Goal: Register for event/course

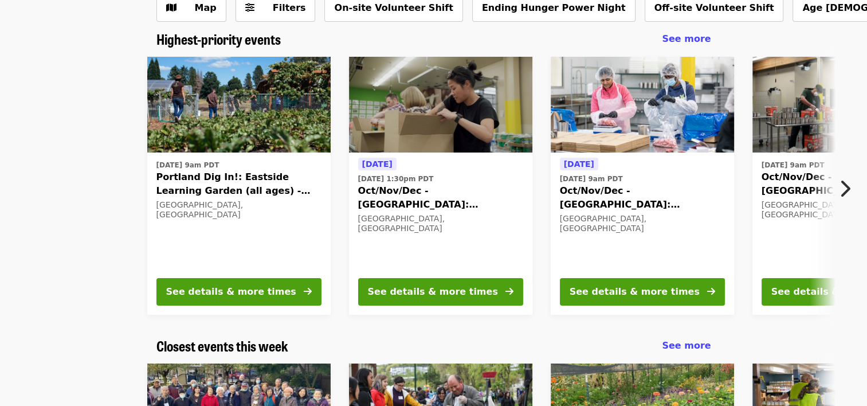
click at [220, 193] on span "Portland Dig In!: Eastside Learning Garden (all ages) - Aug/Sept/Oct" at bounding box center [238, 183] width 165 height 27
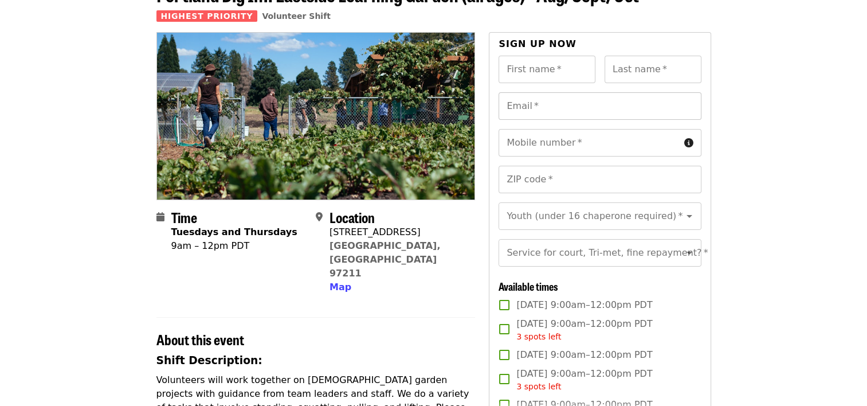
scroll to position [74, 0]
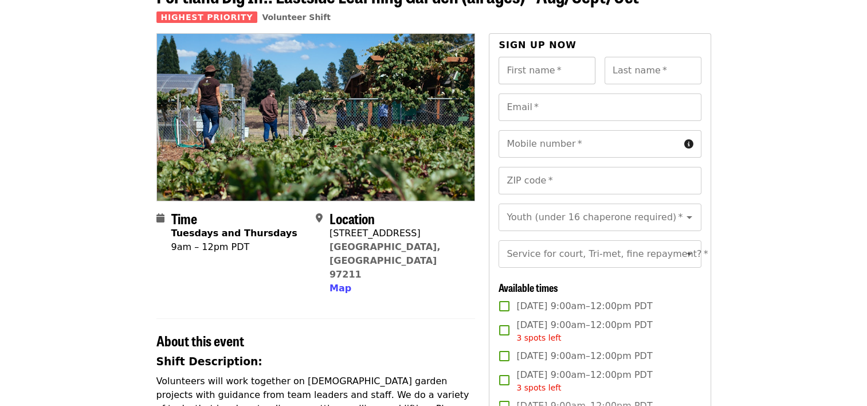
click at [535, 66] on input "First name   *" at bounding box center [546, 70] width 97 height 27
type input "*********"
type input "*"
type input "**********"
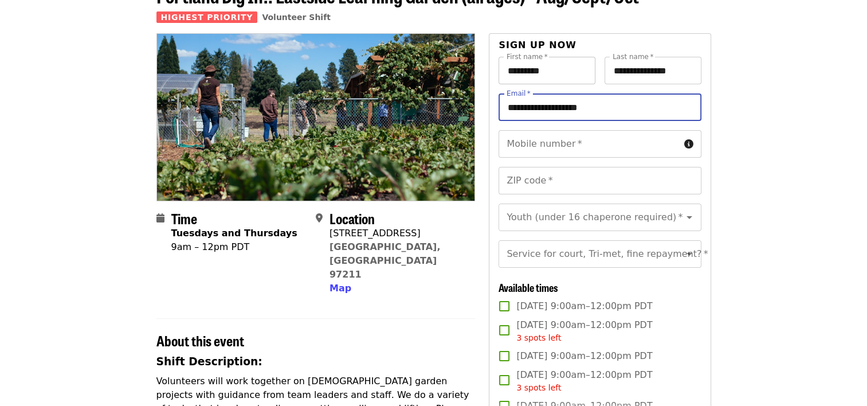
type input "**********"
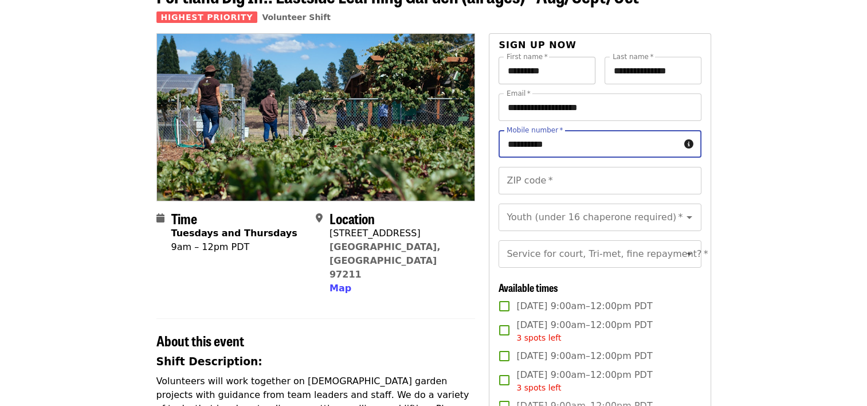
type input "**********"
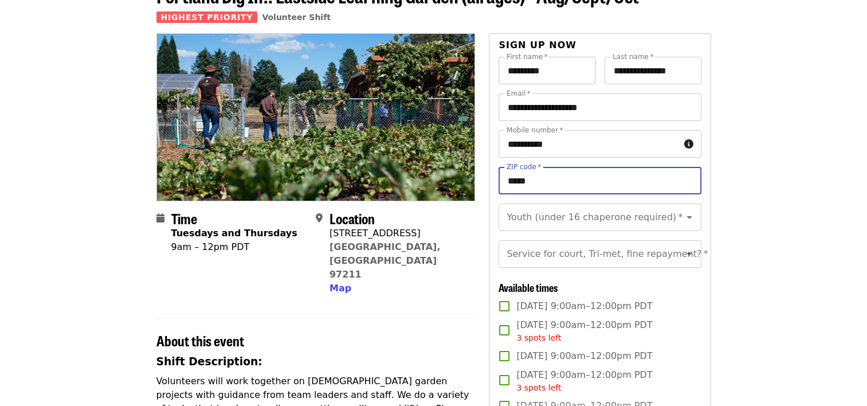
type input "*****"
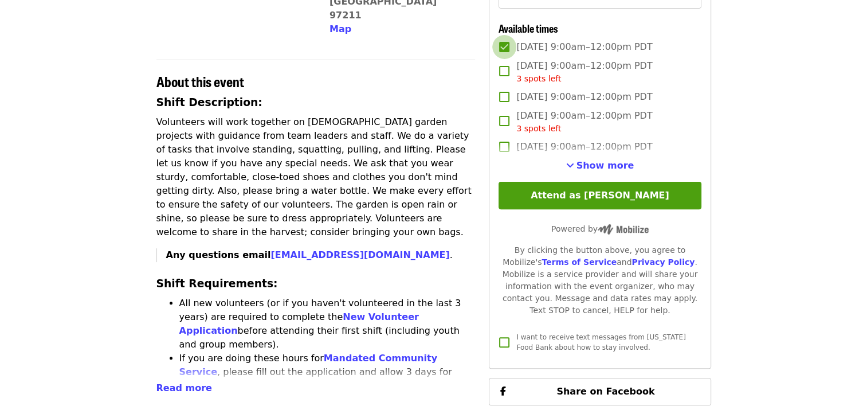
scroll to position [334, 0]
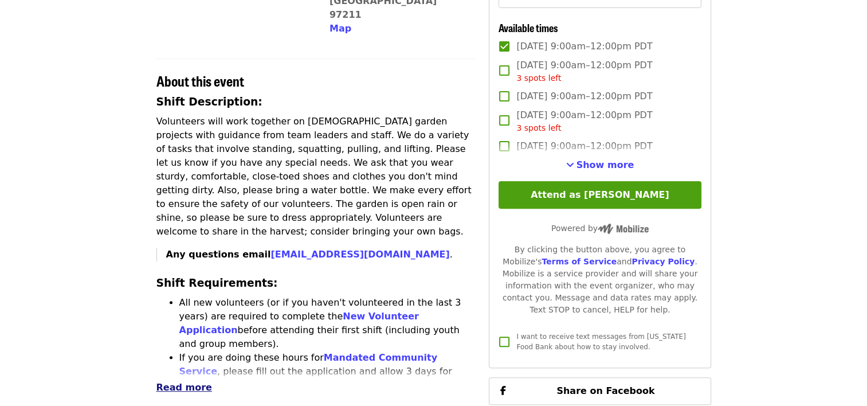
click at [164, 382] on span "Read more" at bounding box center [184, 387] width 56 height 11
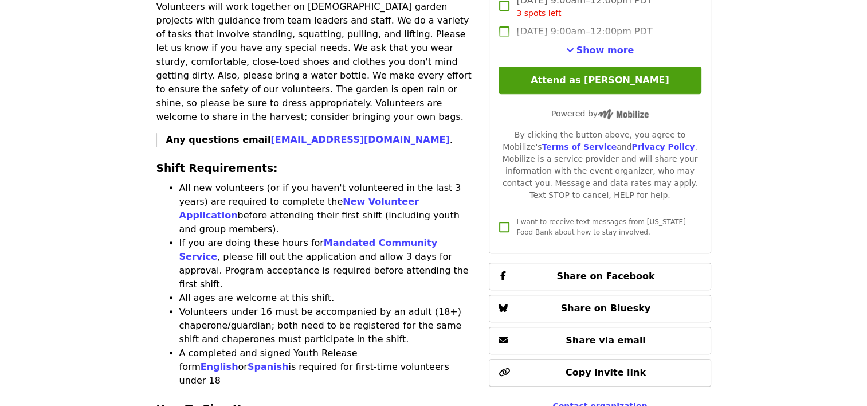
scroll to position [431, 0]
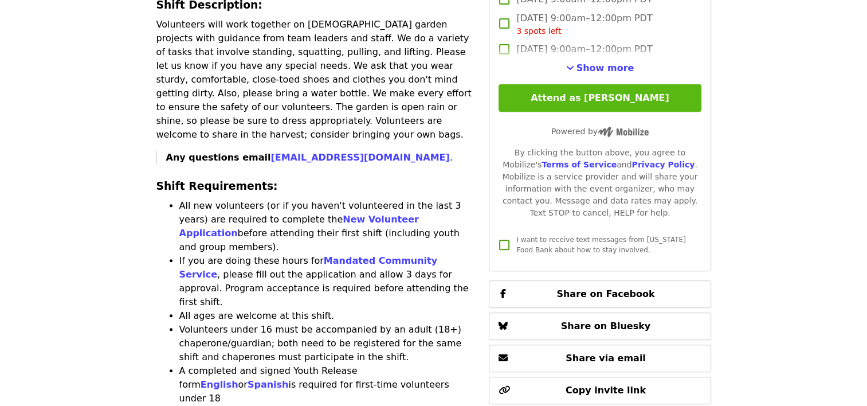
click at [607, 112] on button "Attend as [PERSON_NAME]" at bounding box center [599, 97] width 202 height 27
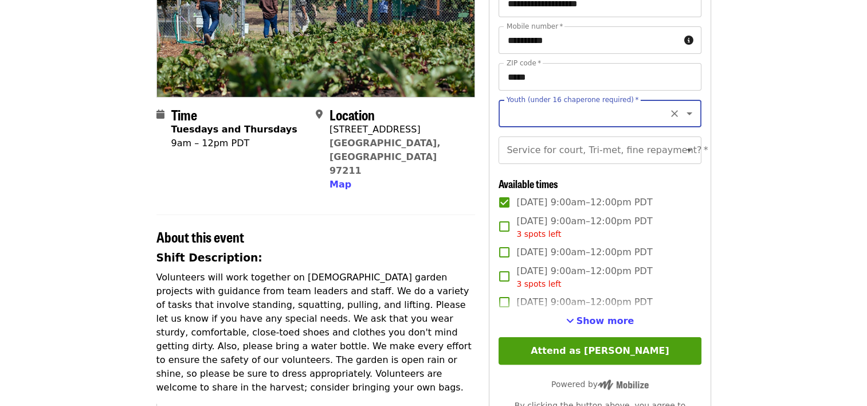
scroll to position [176, 0]
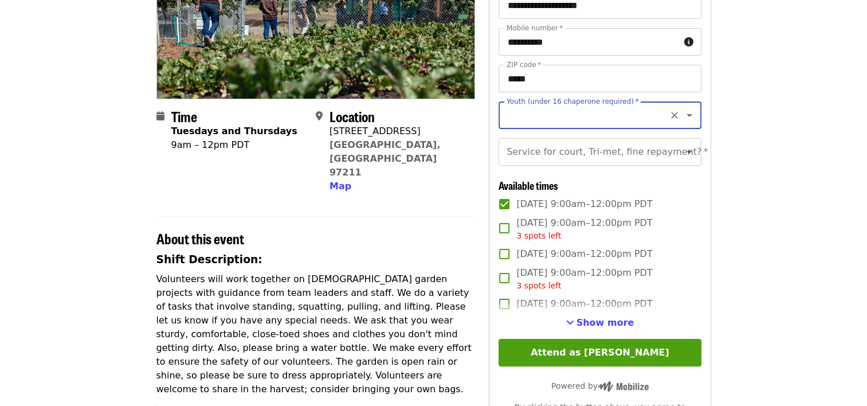
click at [541, 113] on input "Youth (under 16 chaperone required)   *" at bounding box center [586, 115] width 156 height 22
click at [505, 150] on li "16 and older" at bounding box center [595, 146] width 194 height 21
type input "**********"
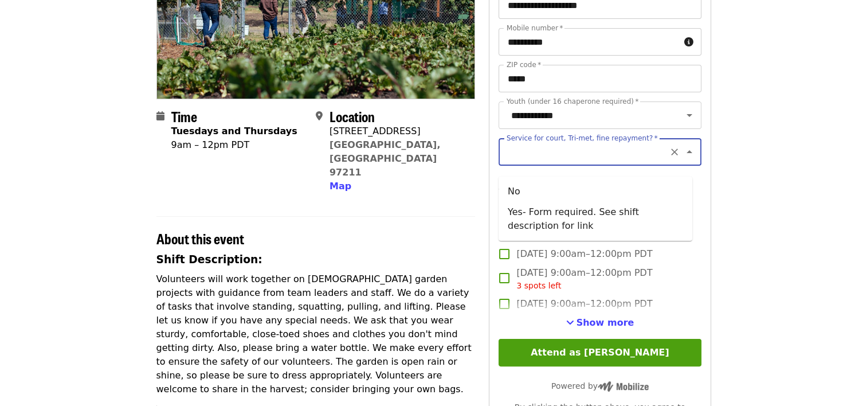
click at [586, 153] on div "Service for court, Tri-met, fine repayment?   * Service for court, Tri-met, fin…" at bounding box center [599, 151] width 202 height 27
click at [545, 190] on li "No" at bounding box center [595, 191] width 194 height 21
type input "**"
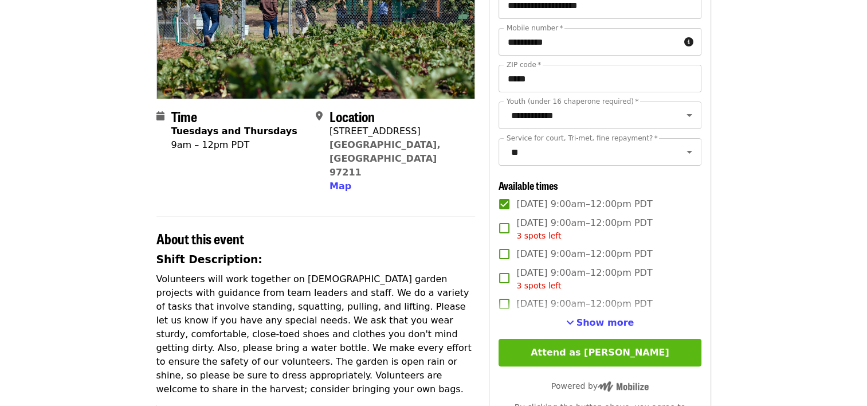
click at [573, 360] on button "Attend as [PERSON_NAME]" at bounding box center [599, 352] width 202 height 27
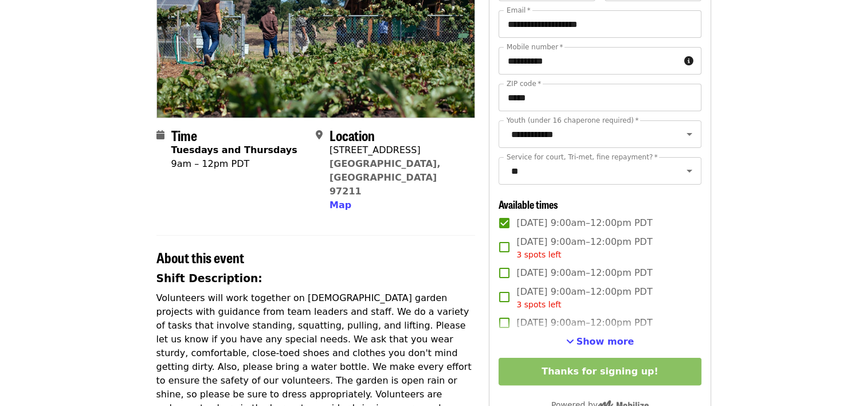
scroll to position [0, 0]
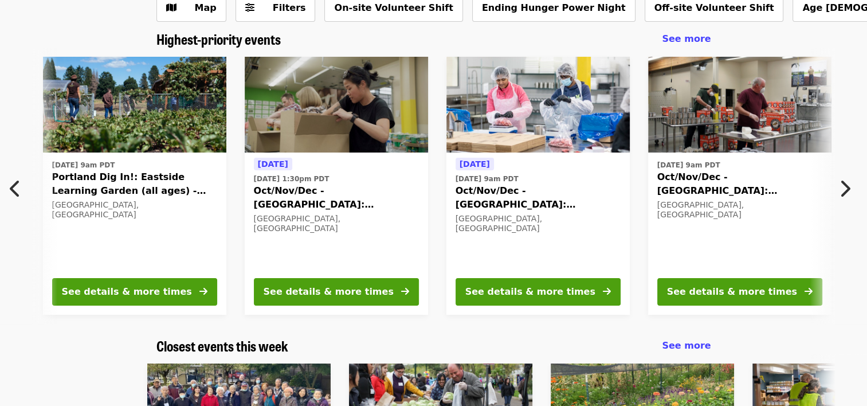
scroll to position [0, 11]
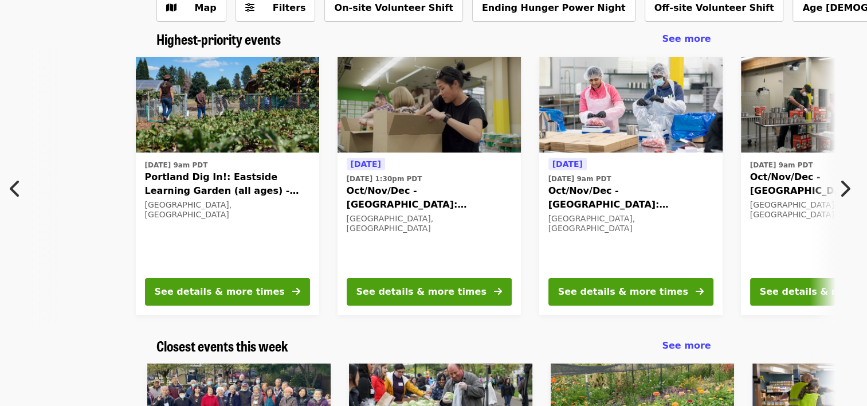
click at [559, 198] on span "Oct/Nov/Dec - [GEOGRAPHIC_DATA]: Repack/Sort (age [DEMOGRAPHIC_DATA]+)" at bounding box center [630, 197] width 165 height 27
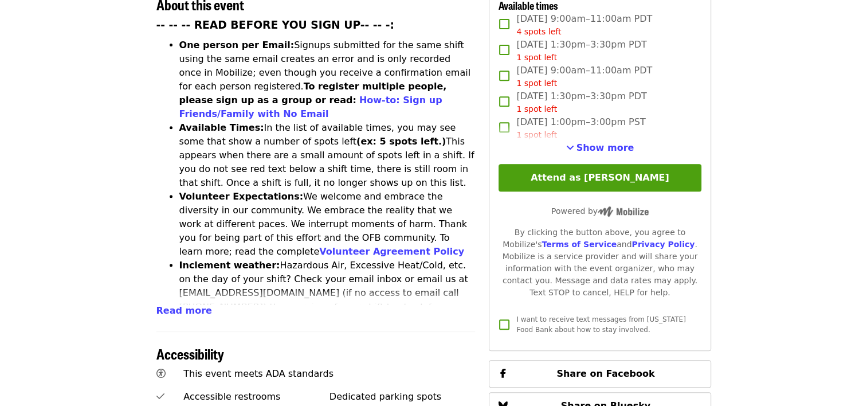
scroll to position [474, 0]
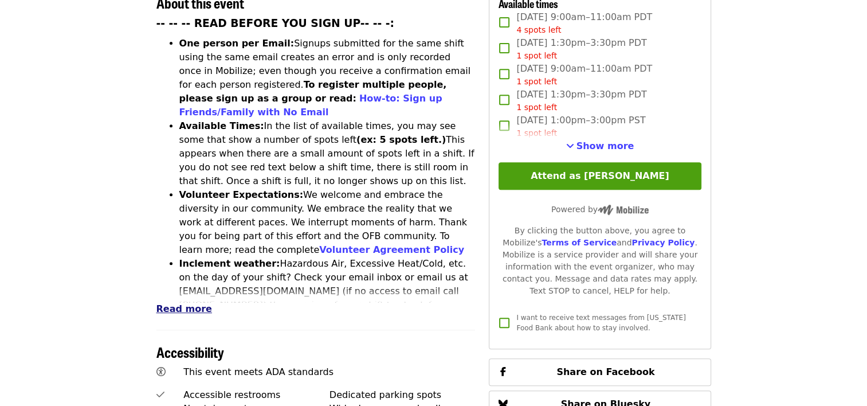
click at [188, 303] on span "Read more" at bounding box center [184, 308] width 56 height 11
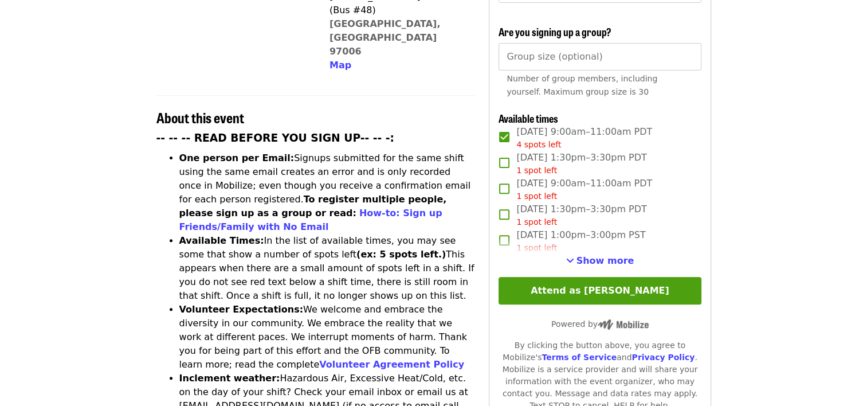
scroll to position [360, 0]
click at [590, 254] on span "Show more" at bounding box center [605, 259] width 58 height 11
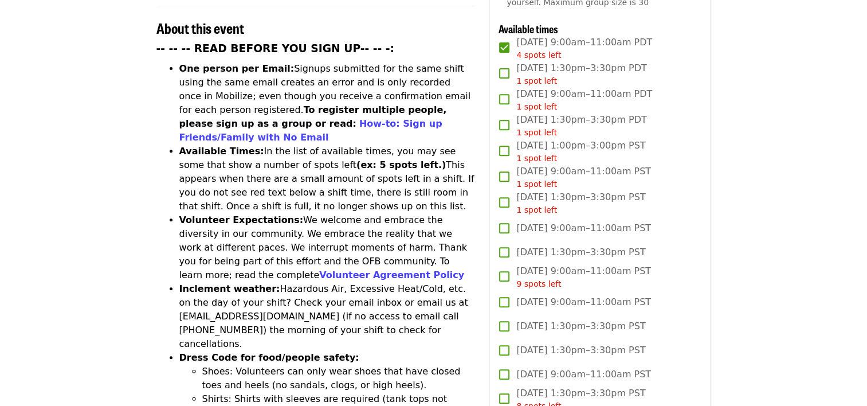
scroll to position [431, 0]
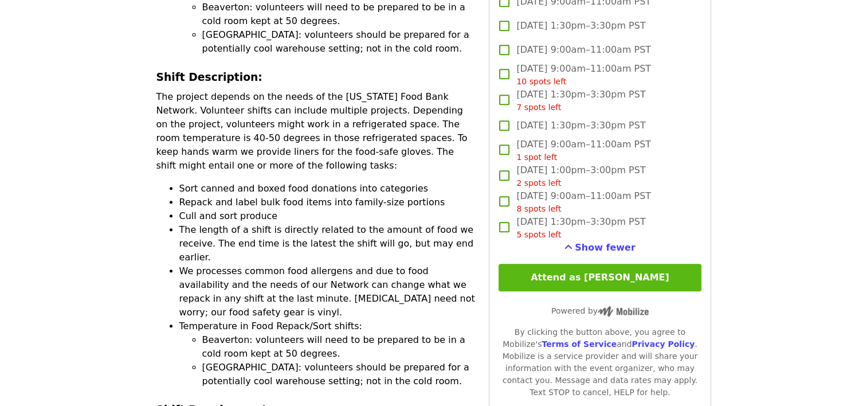
click at [555, 272] on button "Attend as [PERSON_NAME]" at bounding box center [599, 277] width 202 height 27
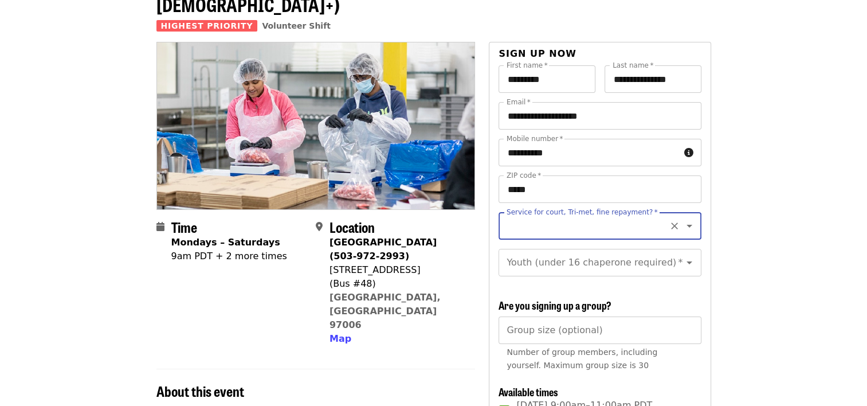
scroll to position [85, 0]
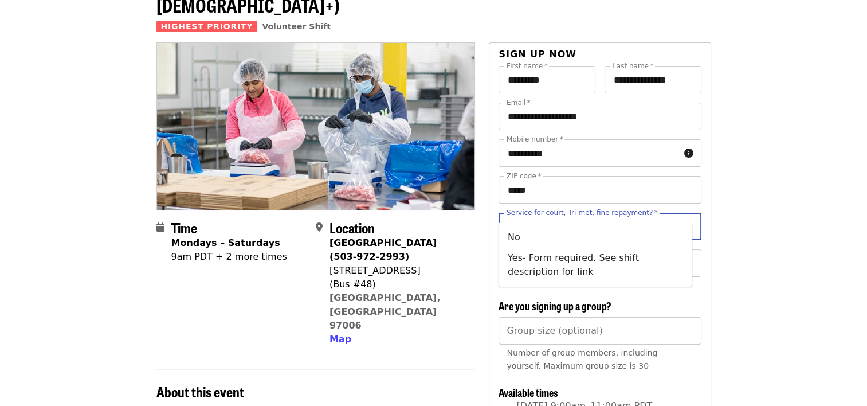
click at [527, 215] on input "Service for court, Tri-met, fine repayment?   *" at bounding box center [586, 226] width 156 height 22
click at [504, 242] on li "No" at bounding box center [595, 237] width 194 height 21
type input "**"
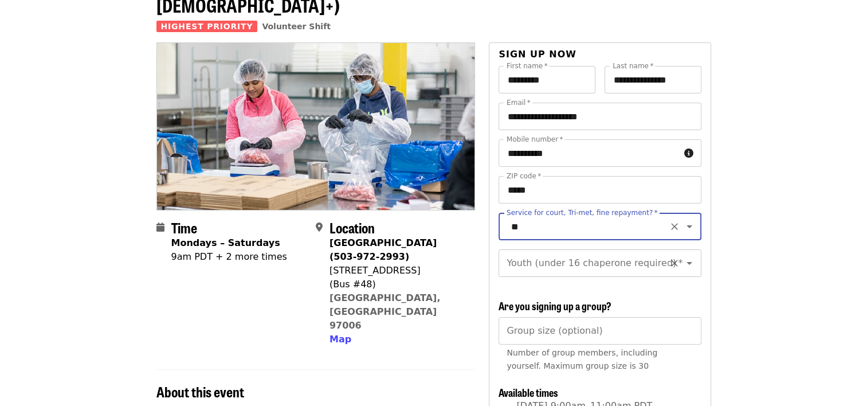
click at [518, 253] on input "Youth (under 16 chaperone required)   *" at bounding box center [586, 263] width 156 height 22
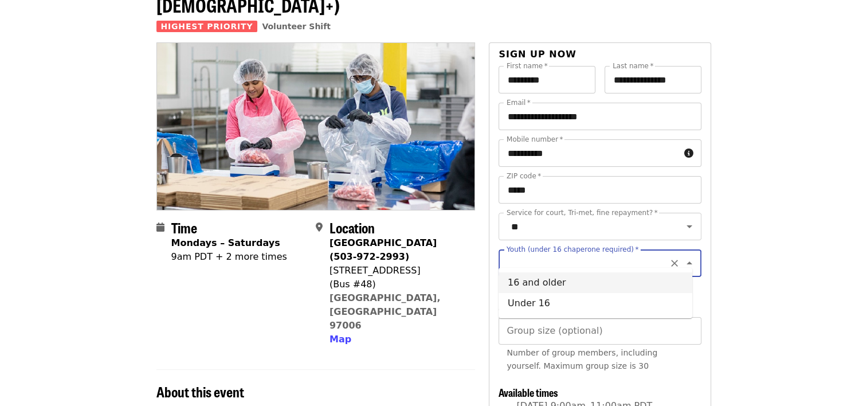
click at [524, 290] on li "16 and older" at bounding box center [595, 282] width 194 height 21
type input "**********"
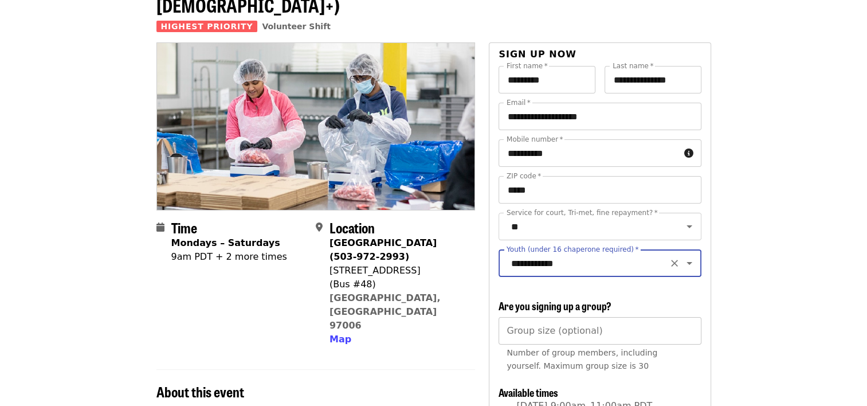
click at [535, 325] on input "Group size (optional)" at bounding box center [599, 330] width 202 height 27
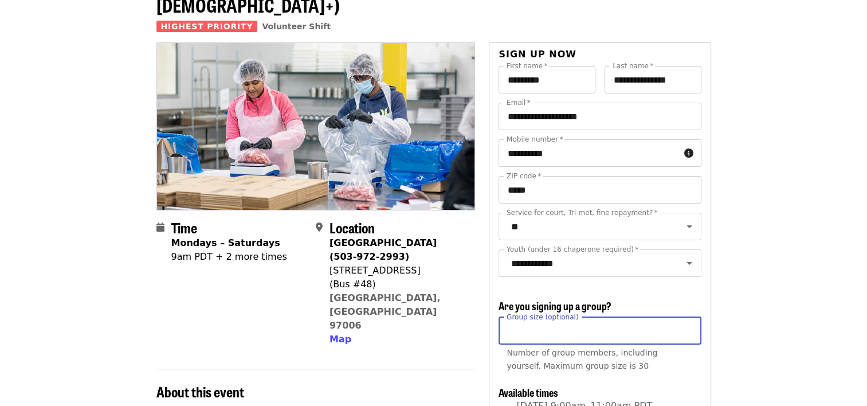
type input "*"
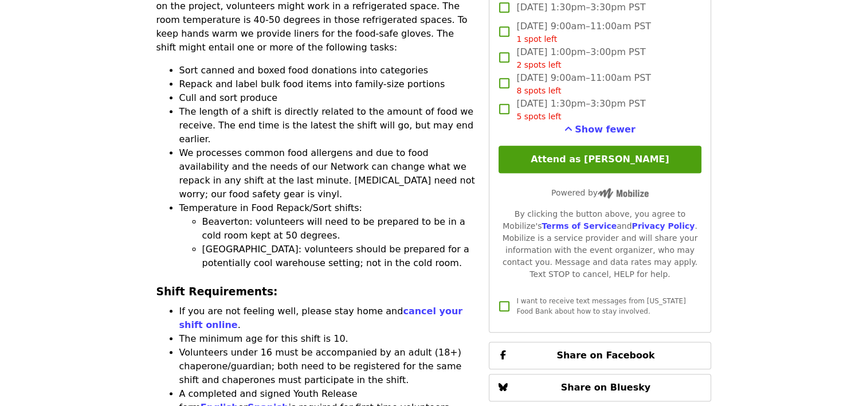
scroll to position [1016, 0]
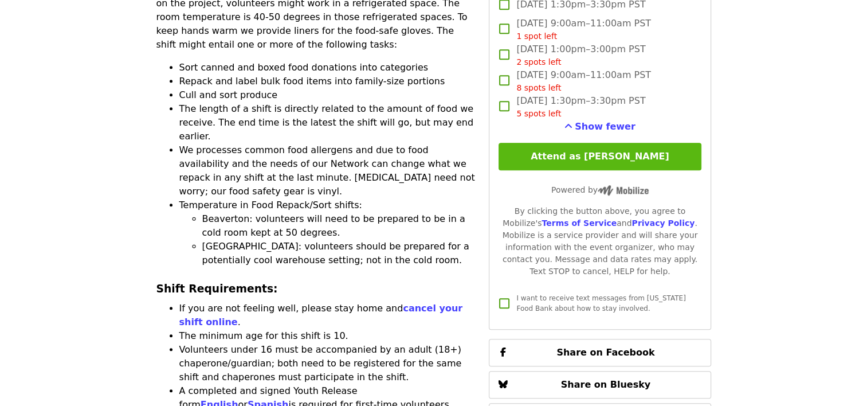
click at [574, 154] on button "Attend as [PERSON_NAME]" at bounding box center [599, 156] width 202 height 27
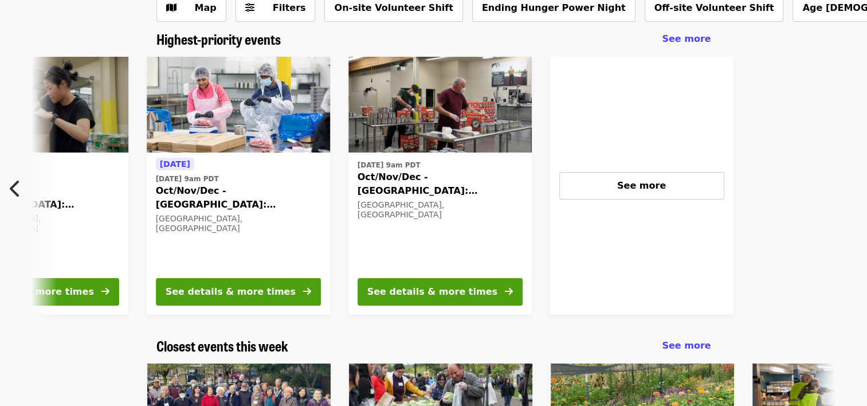
scroll to position [0, 415]
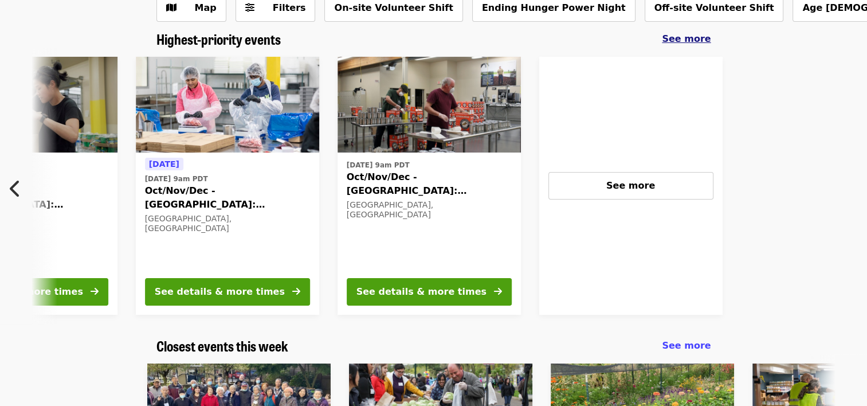
click at [690, 45] on div "See more" at bounding box center [686, 39] width 49 height 14
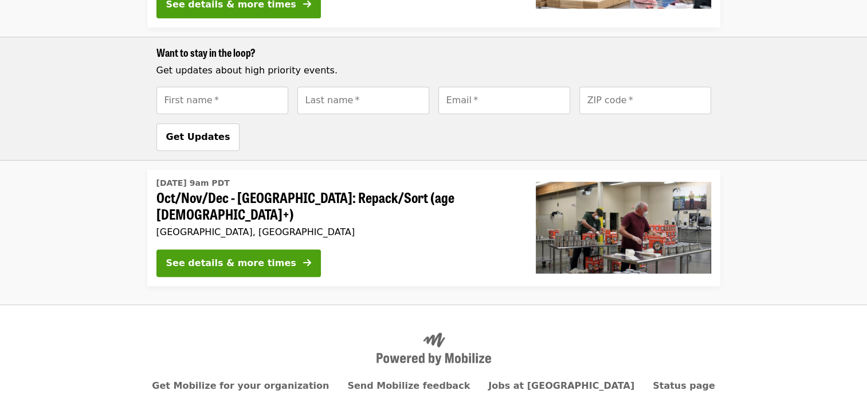
scroll to position [504, 0]
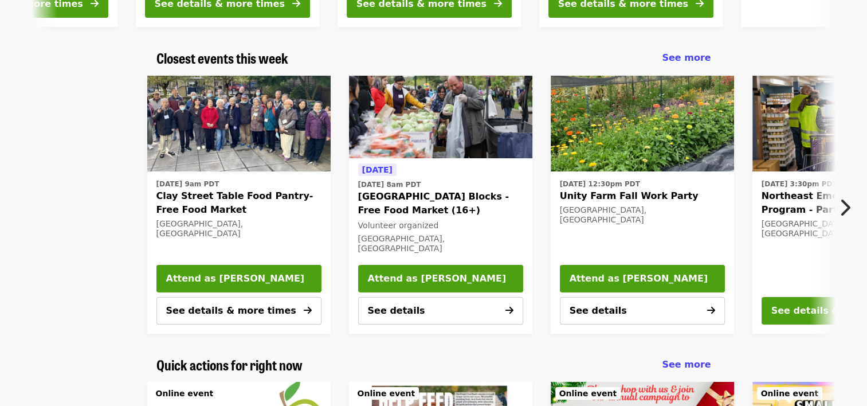
scroll to position [368, 0]
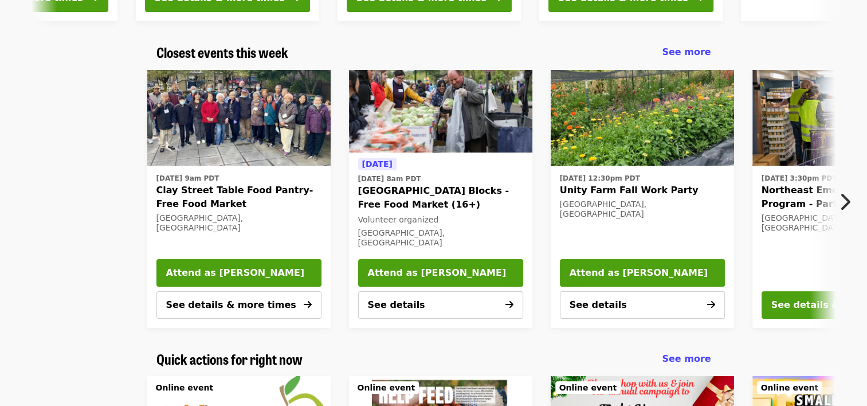
click at [178, 195] on span "Clay Street Table Food Pantry- Free Food Market" at bounding box center [238, 196] width 165 height 27
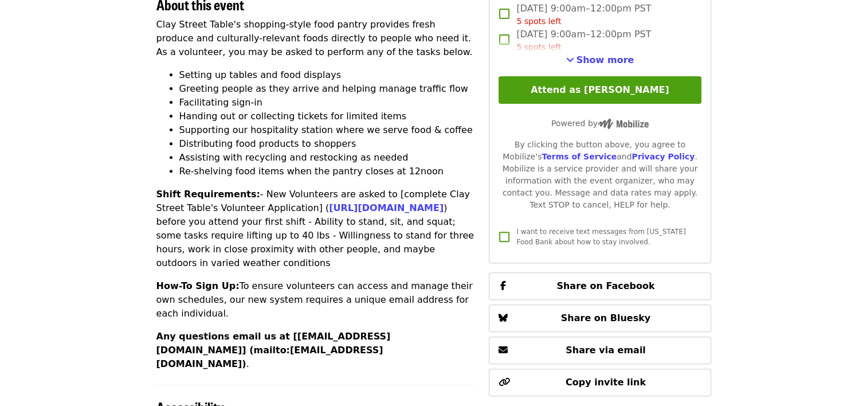
scroll to position [410, 0]
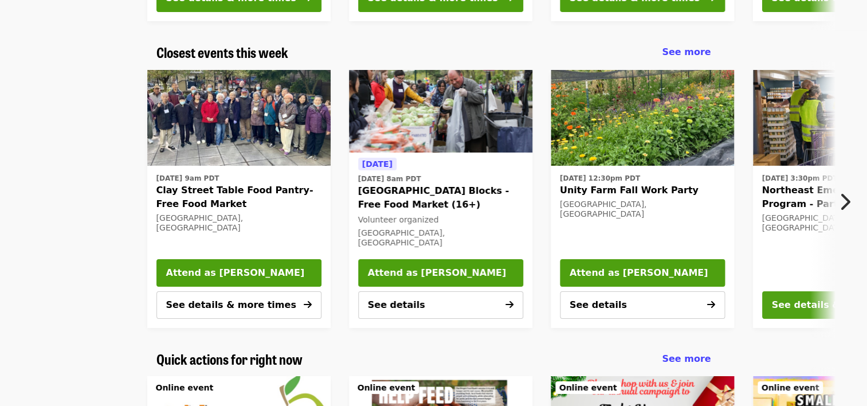
scroll to position [371, 0]
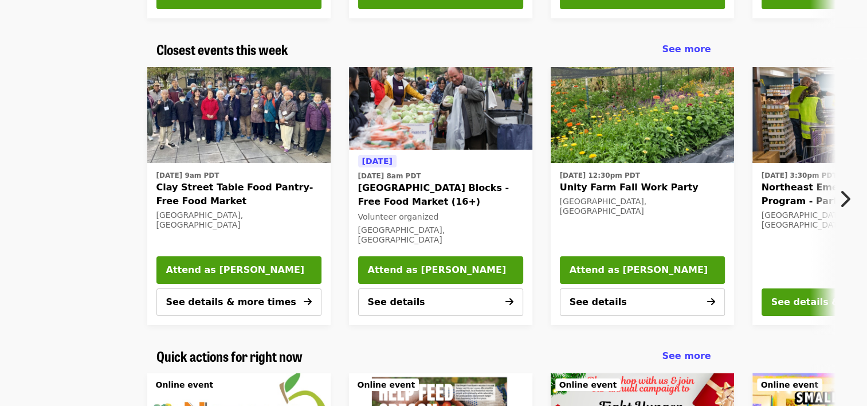
click at [846, 202] on icon "chevron-right icon" at bounding box center [844, 199] width 11 height 22
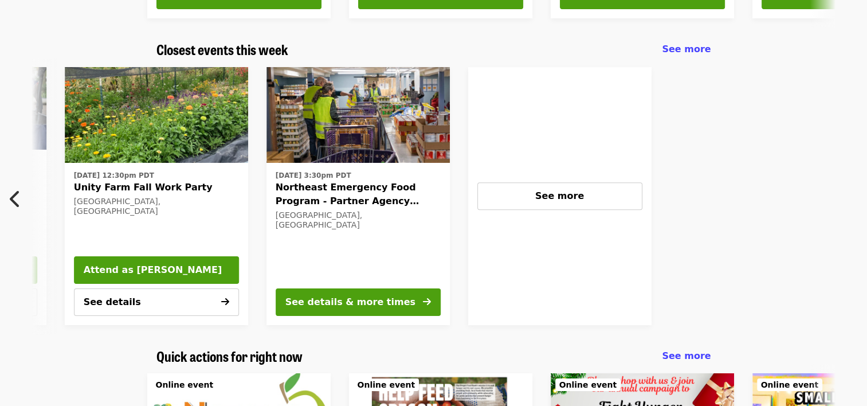
scroll to position [0, 513]
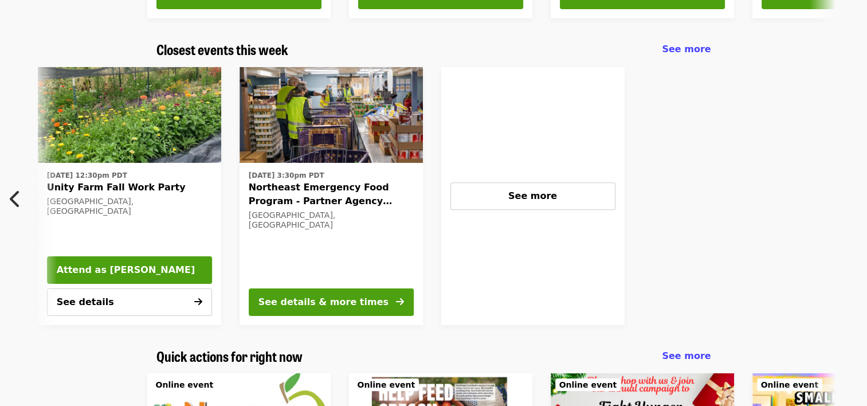
click at [94, 184] on span "Unity Farm Fall Work Party" at bounding box center [129, 187] width 165 height 14
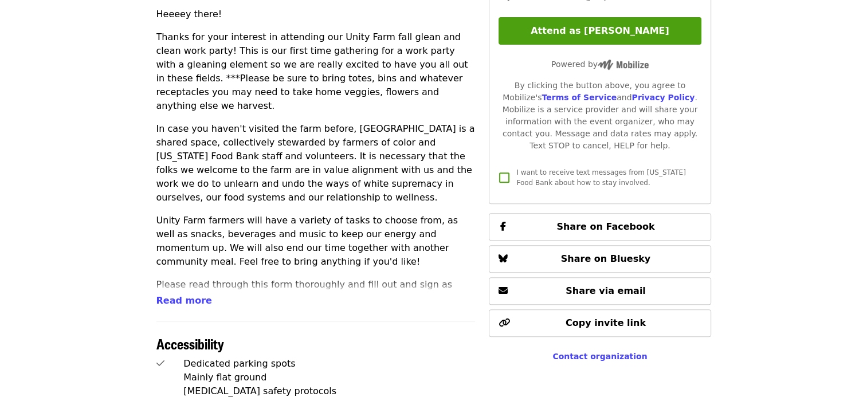
scroll to position [433, 0]
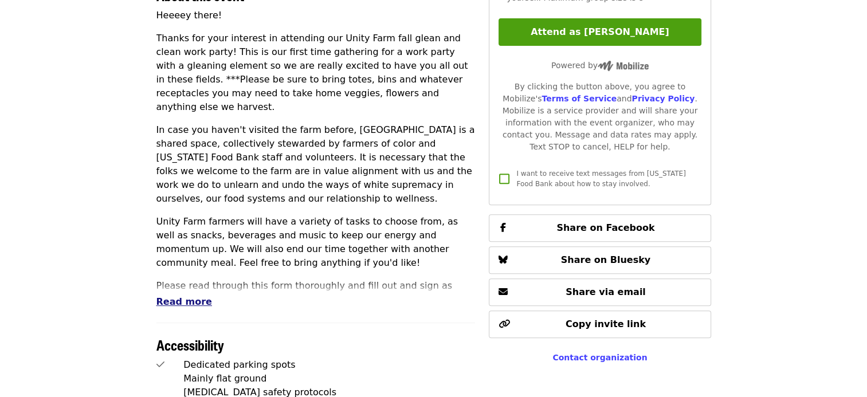
click at [179, 296] on span "Read more" at bounding box center [184, 301] width 56 height 11
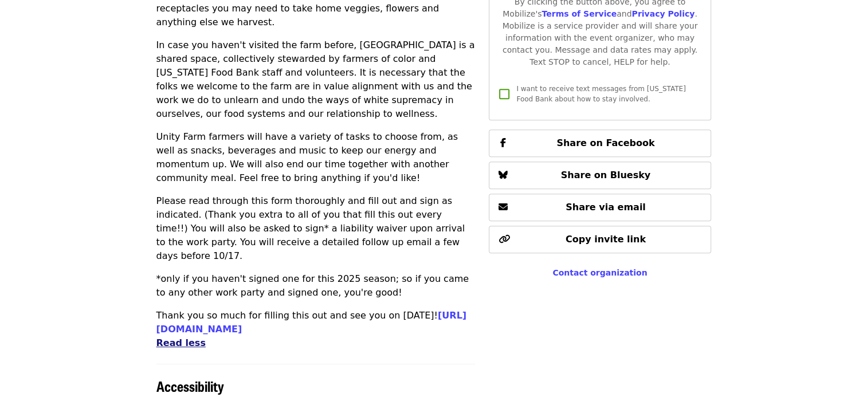
scroll to position [518, 0]
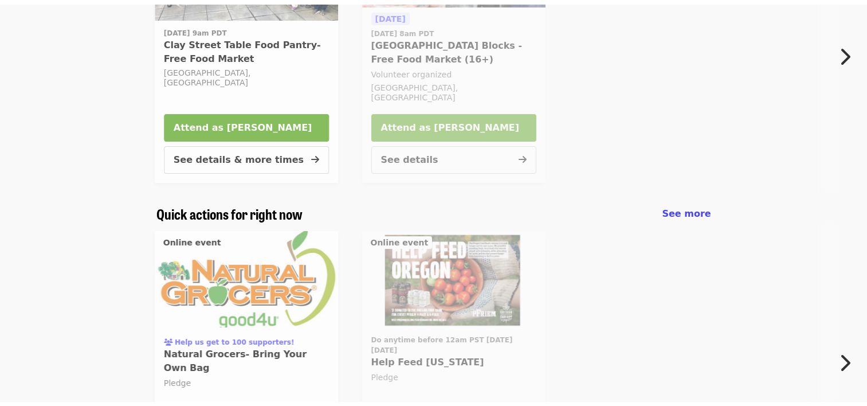
scroll to position [371, 0]
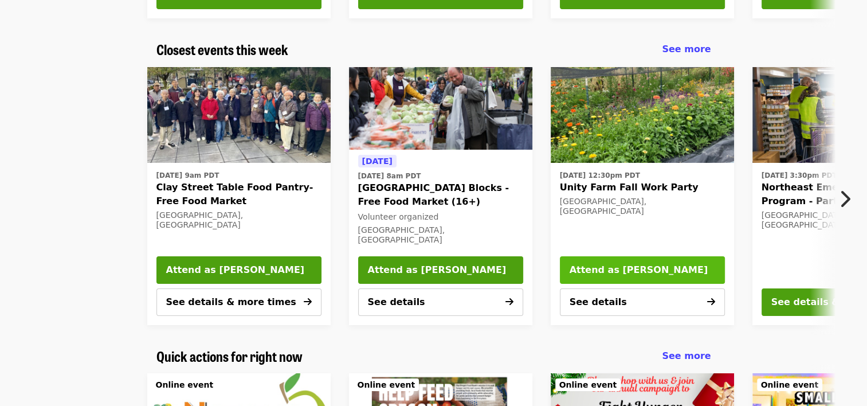
click at [609, 273] on span "Attend as [PERSON_NAME]" at bounding box center [642, 270] width 146 height 14
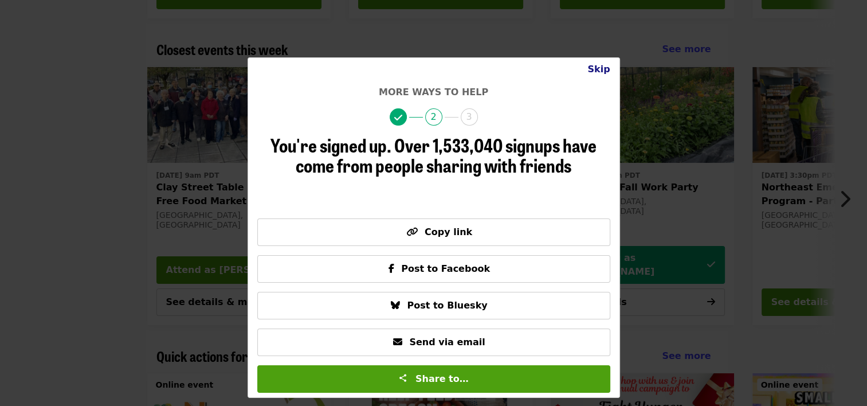
click at [606, 66] on button "Skip" at bounding box center [598, 69] width 41 height 23
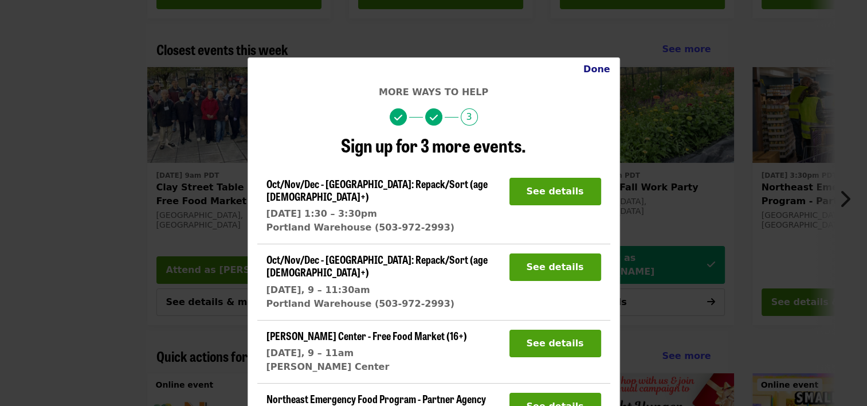
click at [594, 70] on button "Done" at bounding box center [596, 69] width 45 height 23
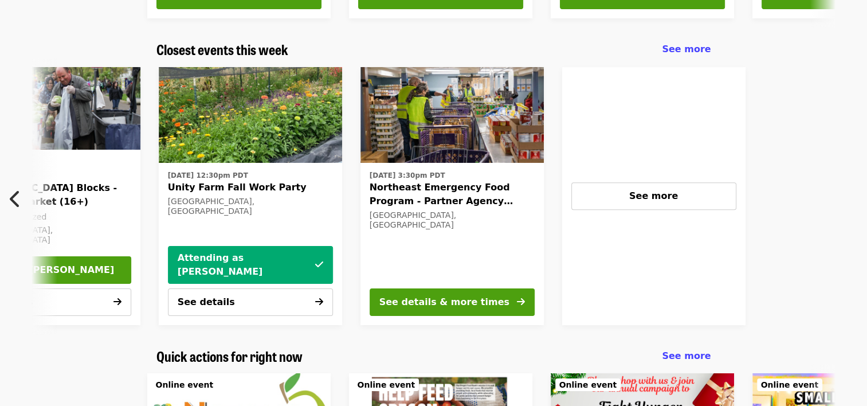
scroll to position [0, 415]
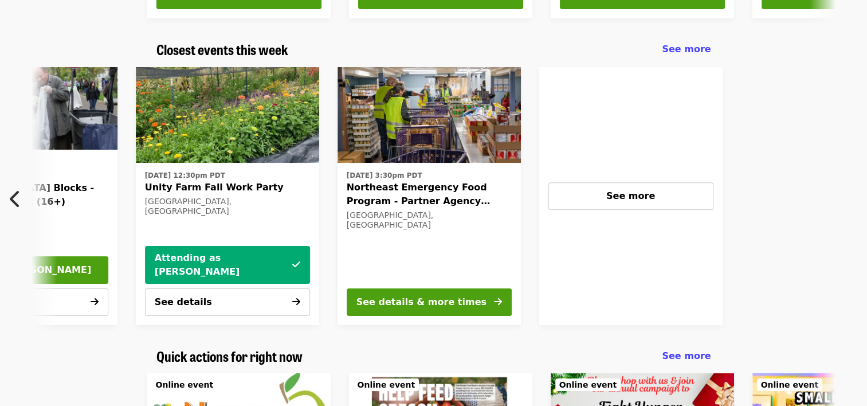
click at [426, 203] on span "Northeast Emergency Food Program - Partner Agency Support" at bounding box center [429, 193] width 165 height 27
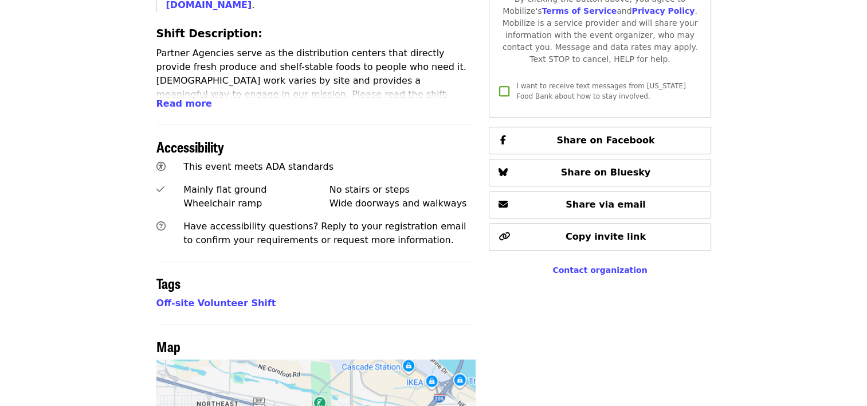
scroll to position [533, 0]
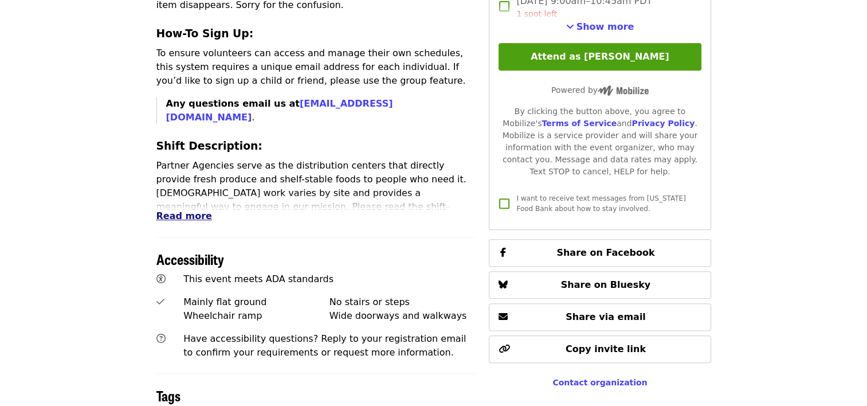
click at [171, 210] on span "Read more" at bounding box center [184, 215] width 56 height 11
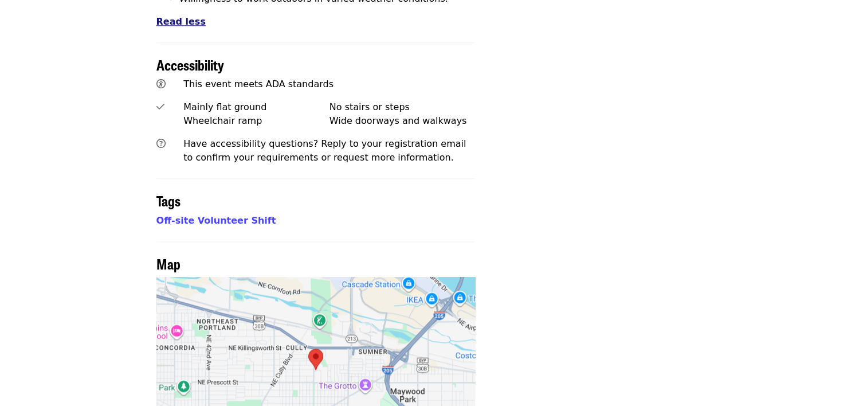
scroll to position [1166, 0]
drag, startPoint x: 237, startPoint y: 249, endPoint x: 301, endPoint y: 226, distance: 68.5
click at [301, 276] on div at bounding box center [315, 369] width 319 height 186
click at [371, 397] on button "Move left" at bounding box center [371, 408] width 23 height 23
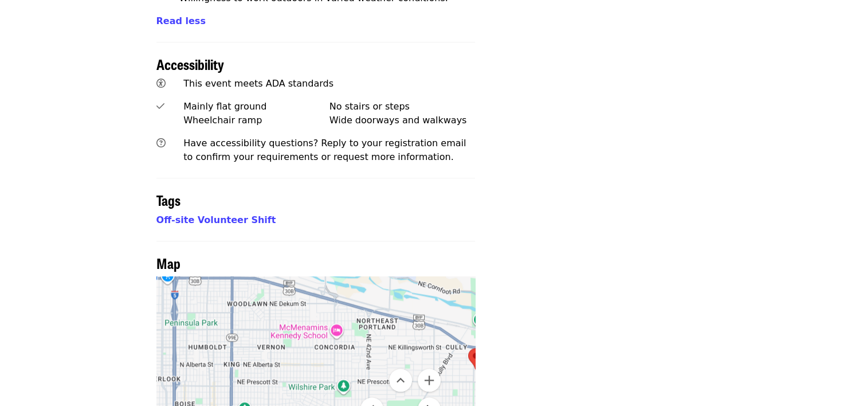
click at [432, 397] on button "Move right" at bounding box center [429, 408] width 23 height 23
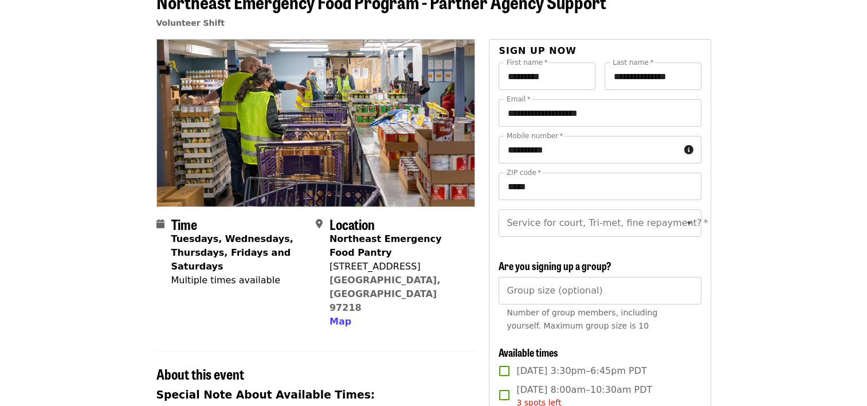
scroll to position [0, 0]
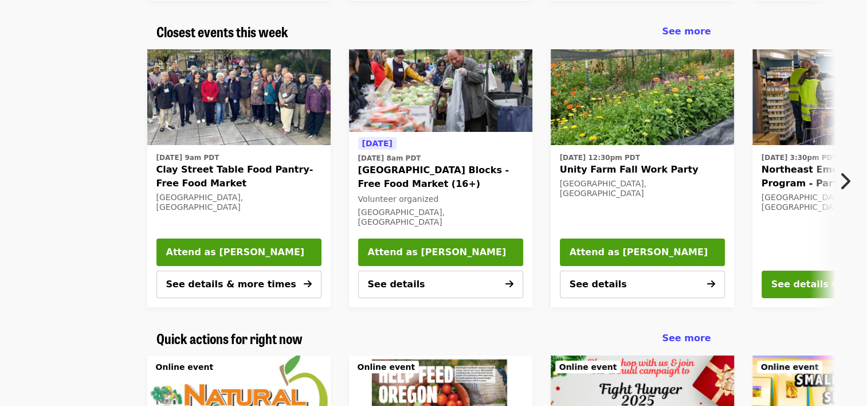
scroll to position [390, 0]
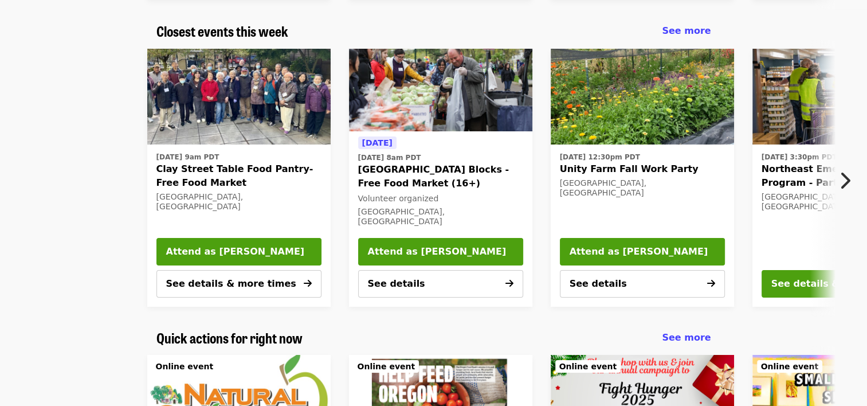
click at [847, 182] on icon "chevron-right icon" at bounding box center [844, 181] width 11 height 22
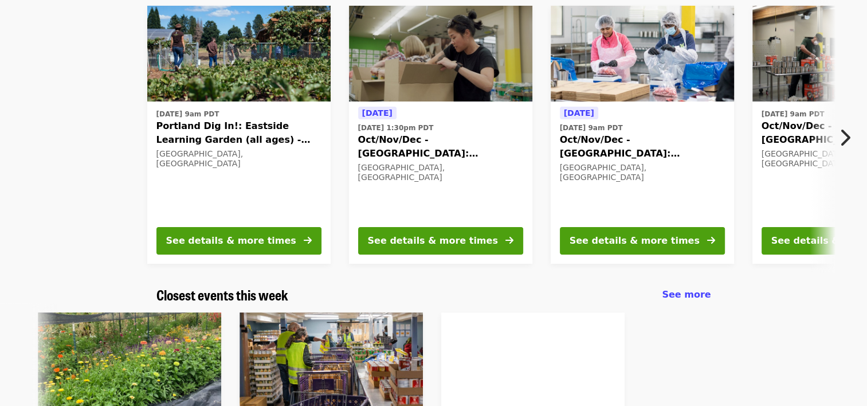
scroll to position [0, 0]
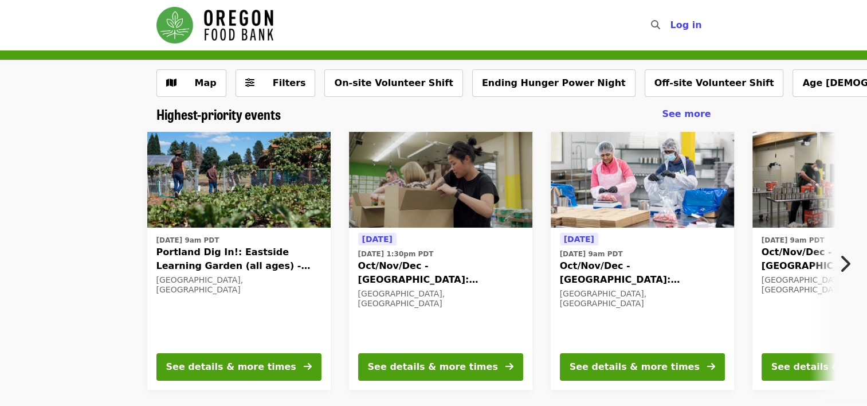
click at [243, 27] on img "Main navigation" at bounding box center [214, 25] width 117 height 37
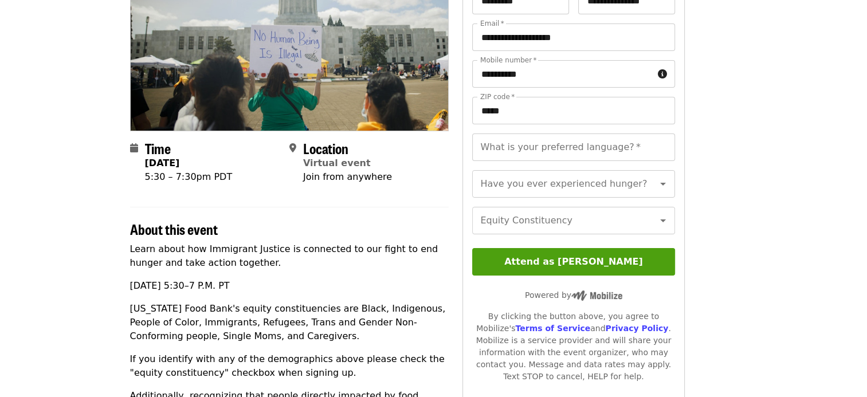
scroll to position [162, 28]
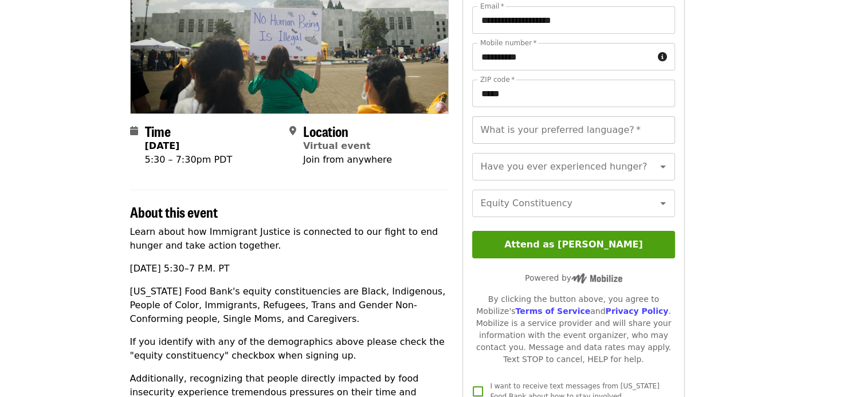
click at [505, 127] on input "What is your preferred language?   *" at bounding box center [573, 129] width 202 height 27
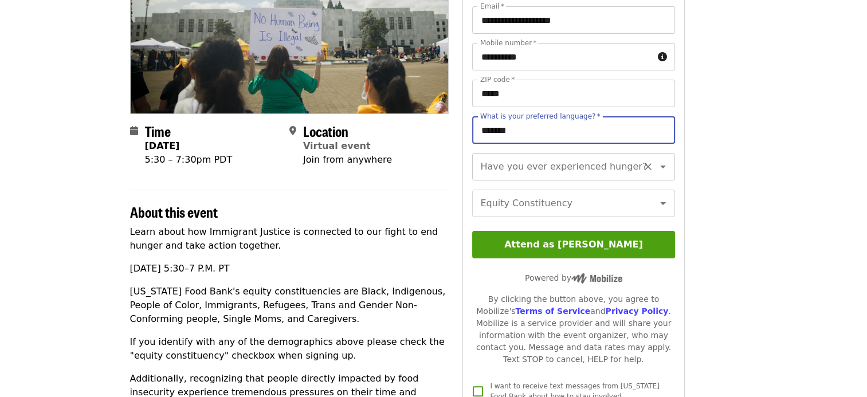
type input "*******"
click at [509, 158] on div "Have you ever experienced hunger? Have you ever experienced hunger?" at bounding box center [573, 166] width 202 height 27
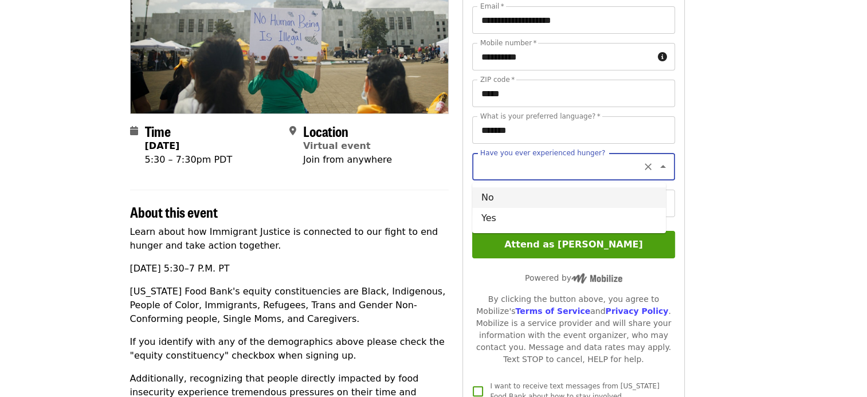
click at [485, 197] on li "No" at bounding box center [569, 197] width 194 height 21
type input "**"
click at [489, 214] on input "Equity Constituency" at bounding box center [559, 203] width 156 height 22
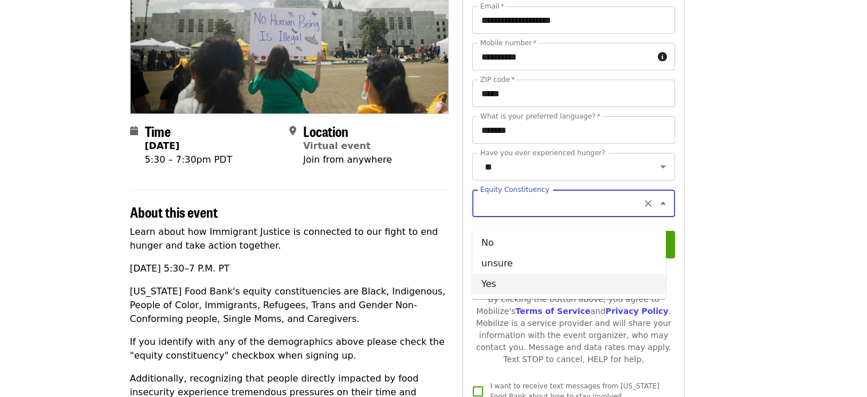
click at [483, 280] on li "Yes" at bounding box center [569, 284] width 194 height 21
type input "***"
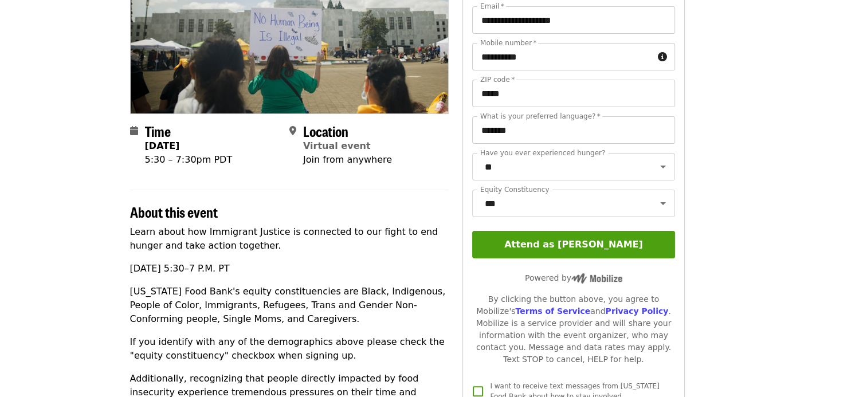
click at [399, 251] on p "Learn about how Immigrant Justice is connected to our fight to end hunger and t…" at bounding box center [289, 238] width 319 height 27
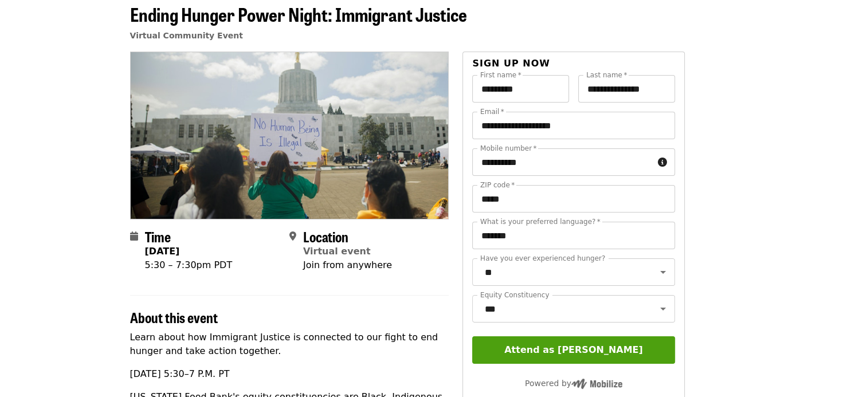
scroll to position [39, 28]
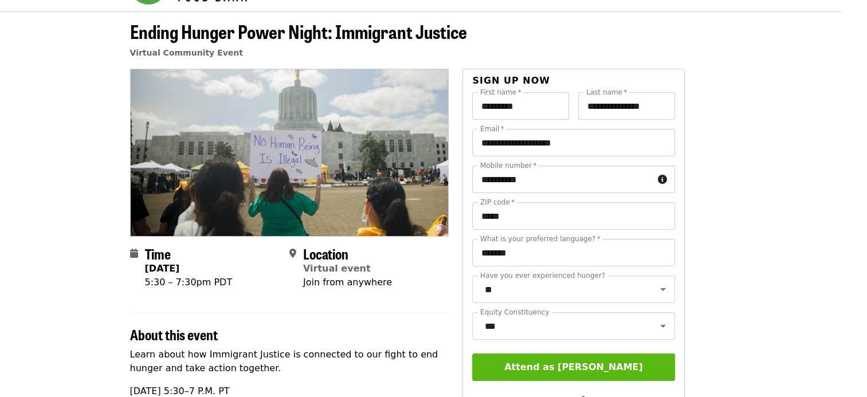
click at [529, 380] on button "Attend as [PERSON_NAME]" at bounding box center [573, 366] width 202 height 27
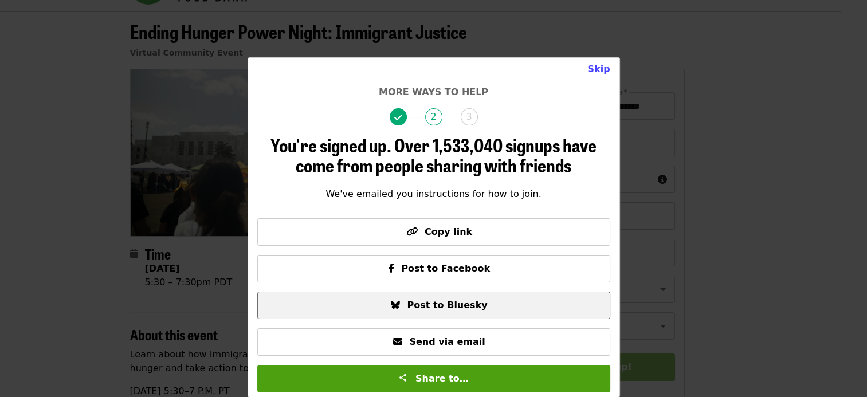
scroll to position [0, 0]
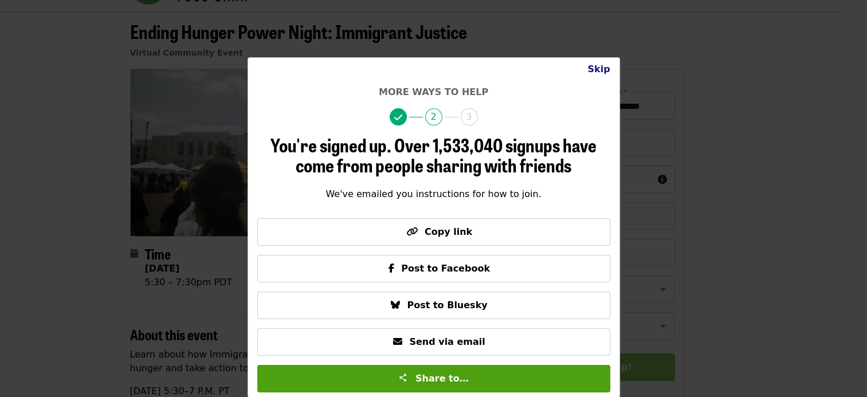
click at [595, 69] on button "Skip" at bounding box center [598, 69] width 41 height 23
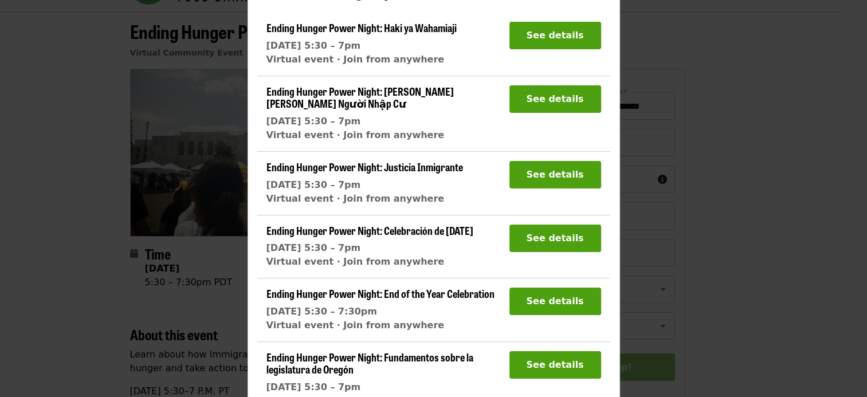
scroll to position [168, 0]
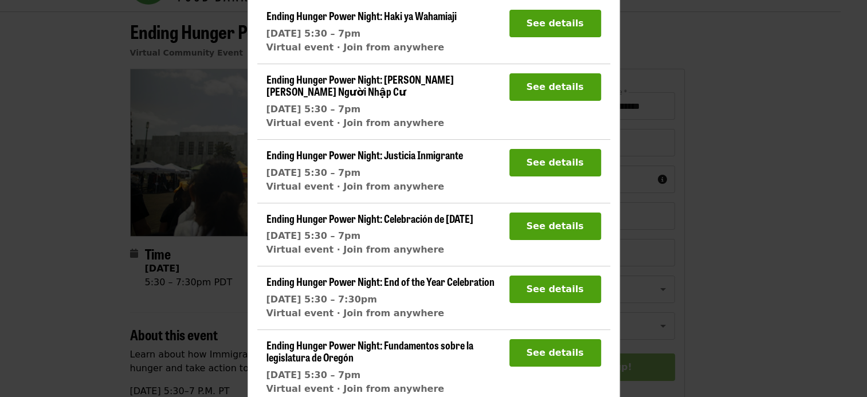
click at [197, 277] on div "Done More ways to help 3 Sign up for 3 more events. Ending Hunger Power Night: …" at bounding box center [433, 198] width 867 height 397
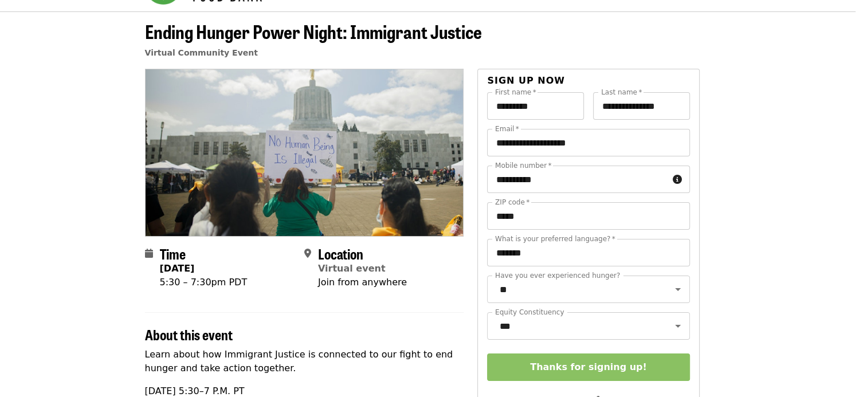
scroll to position [39, 0]
